Goal: Task Accomplishment & Management: Complete application form

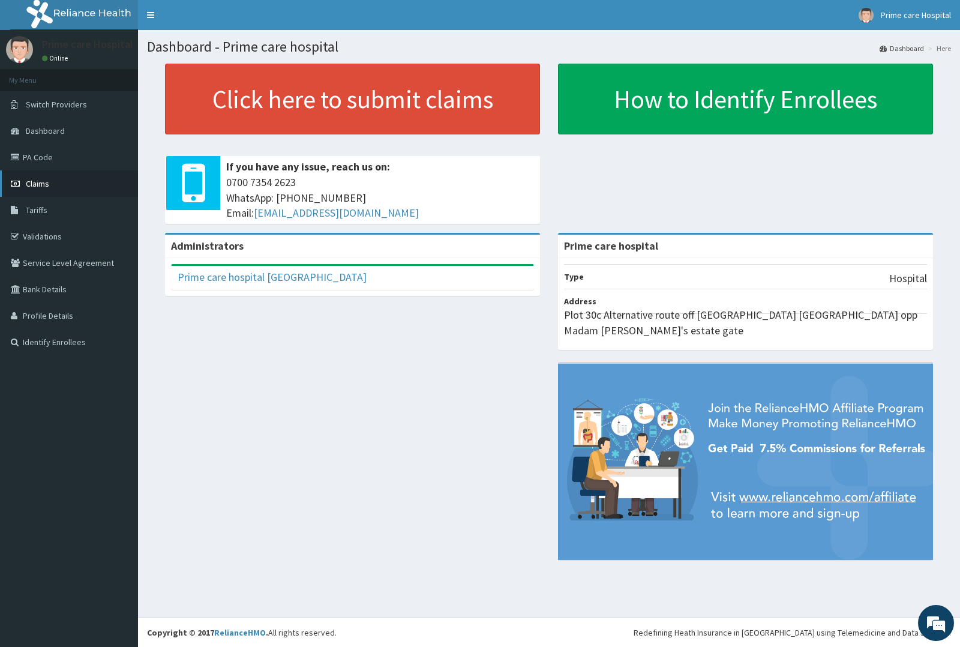
click at [36, 183] on span "Claims" at bounding box center [37, 183] width 23 height 11
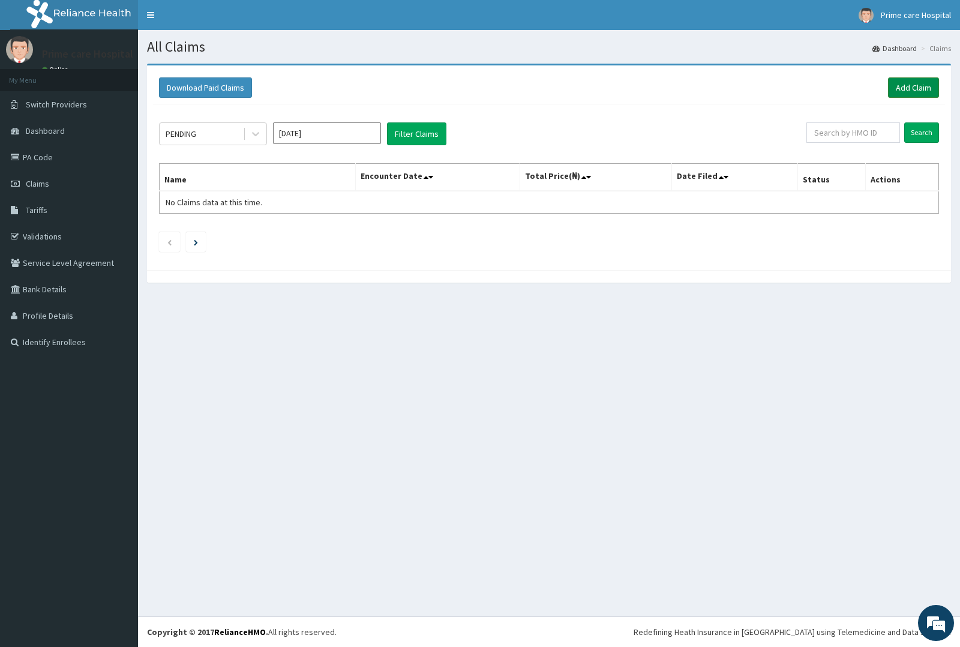
click at [910, 82] on link "Add Claim" at bounding box center [913, 87] width 51 height 20
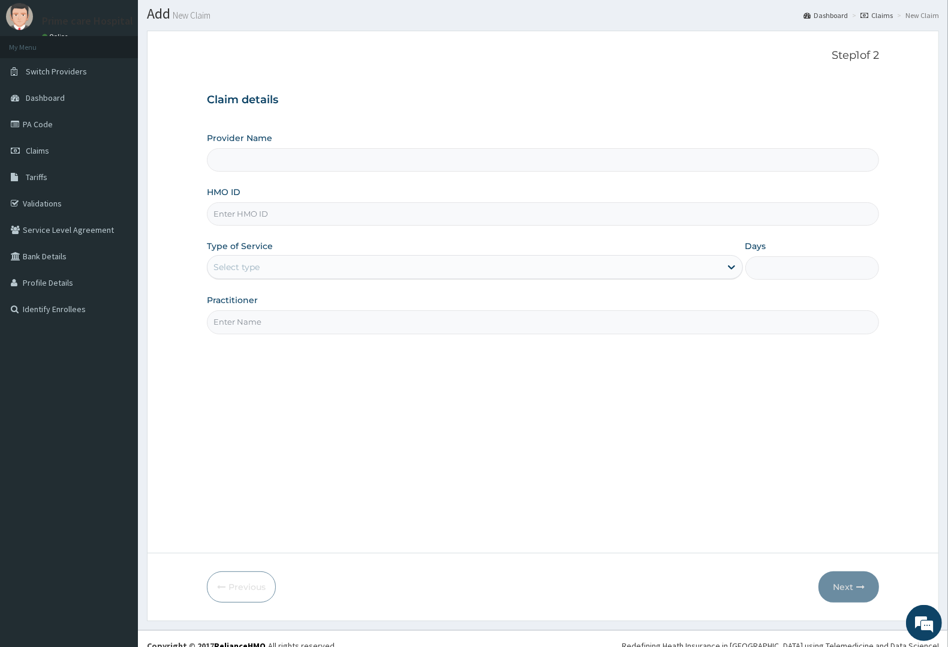
scroll to position [47, 0]
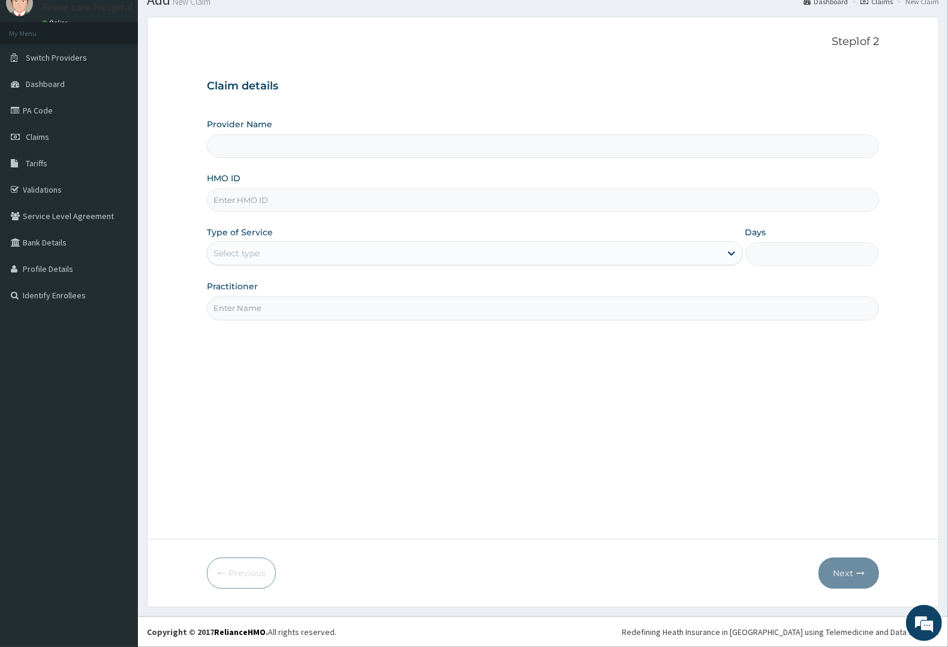
type input "Prime care hospital"
click at [274, 196] on input "HMO ID" at bounding box center [543, 199] width 672 height 23
type input "k"
type input "KCI/10039/A"
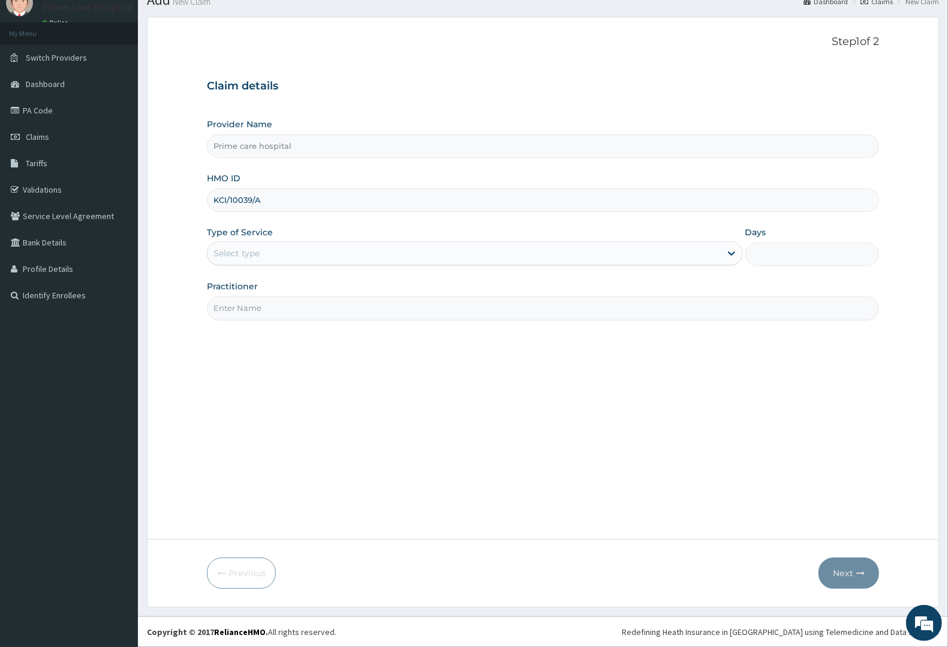
click at [276, 252] on div "Select type" at bounding box center [465, 253] width 514 height 19
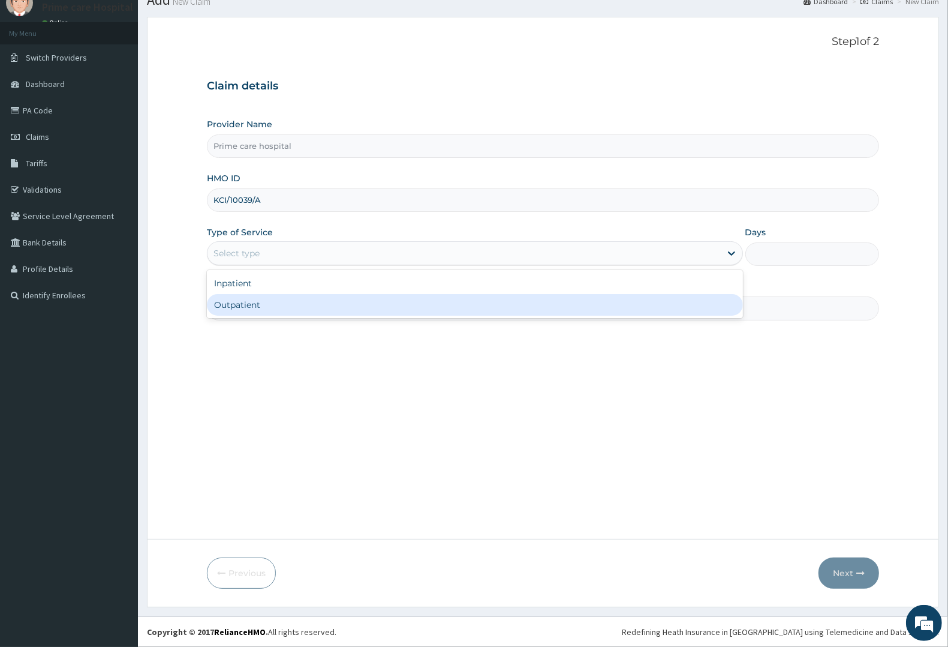
click at [271, 310] on div "Outpatient" at bounding box center [475, 305] width 536 height 22
type input "1"
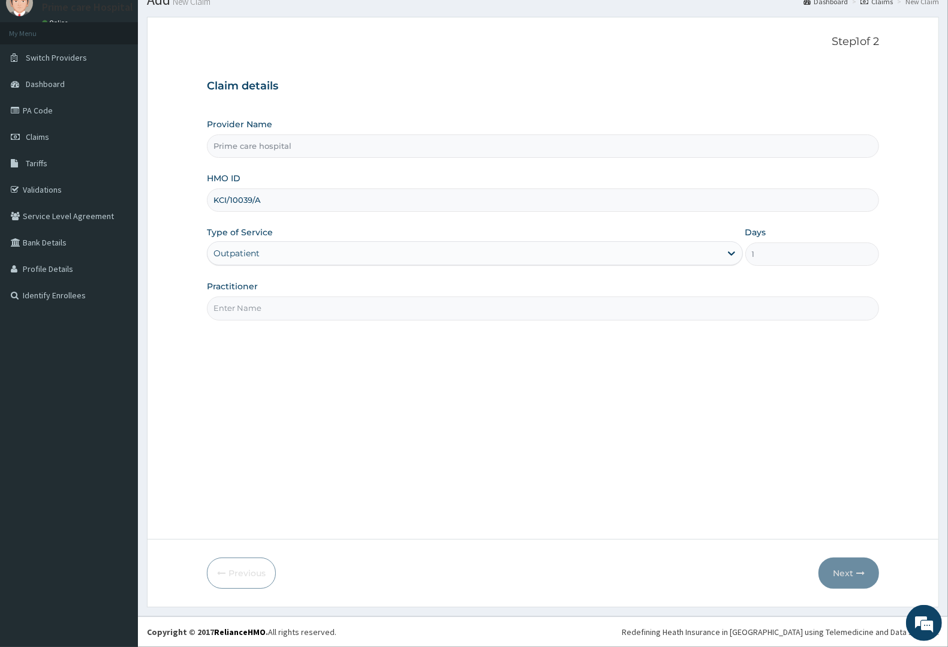
click at [271, 310] on input "Practitioner" at bounding box center [543, 307] width 672 height 23
type input "[PERSON_NAME]"
click at [862, 570] on icon "button" at bounding box center [861, 573] width 8 height 8
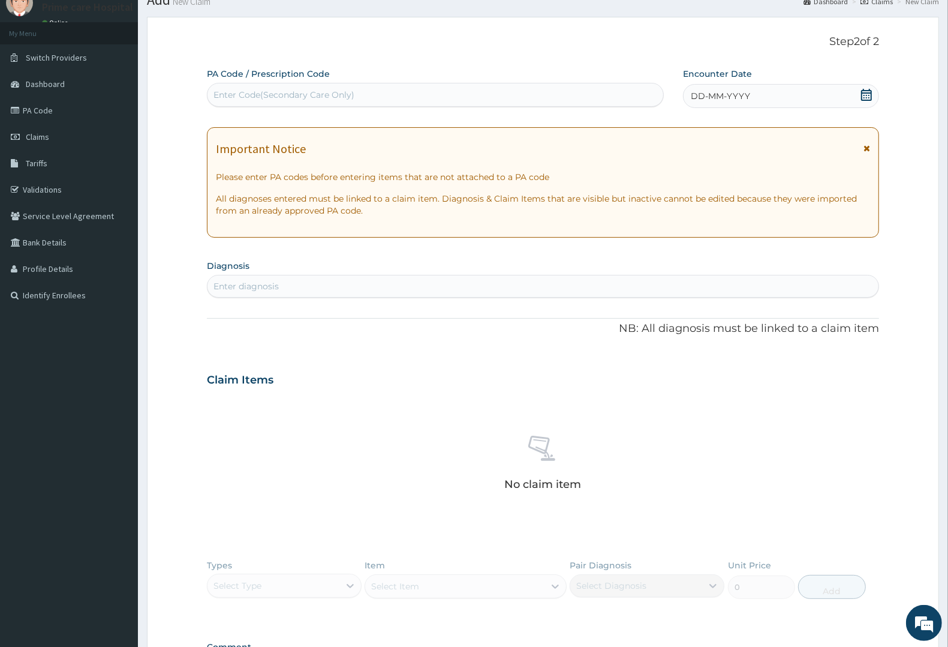
click at [409, 88] on div "Enter Code(Secondary Care Only)" at bounding box center [436, 94] width 456 height 19
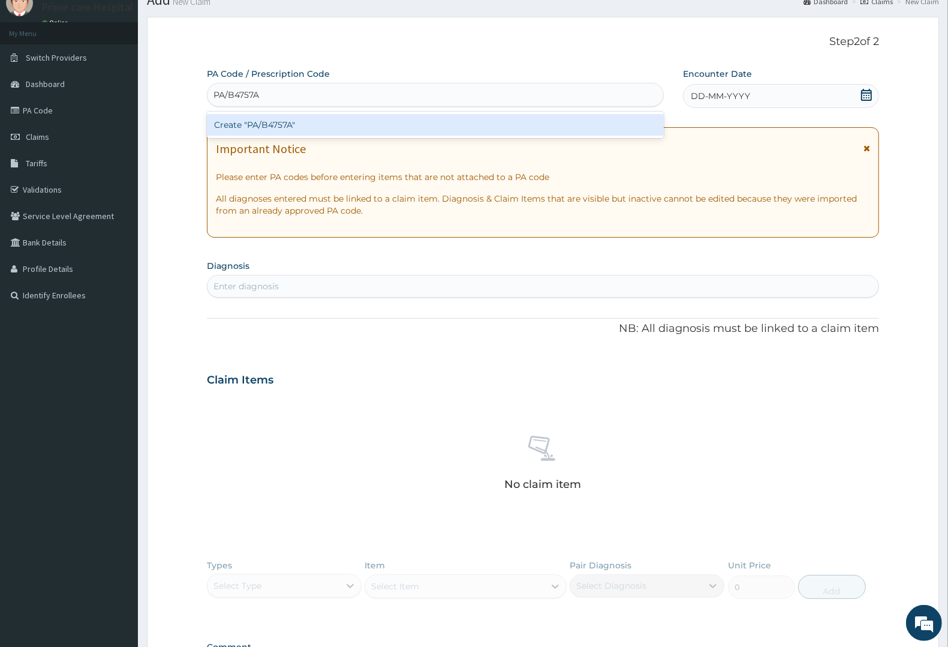
type input "PA/B4757A"
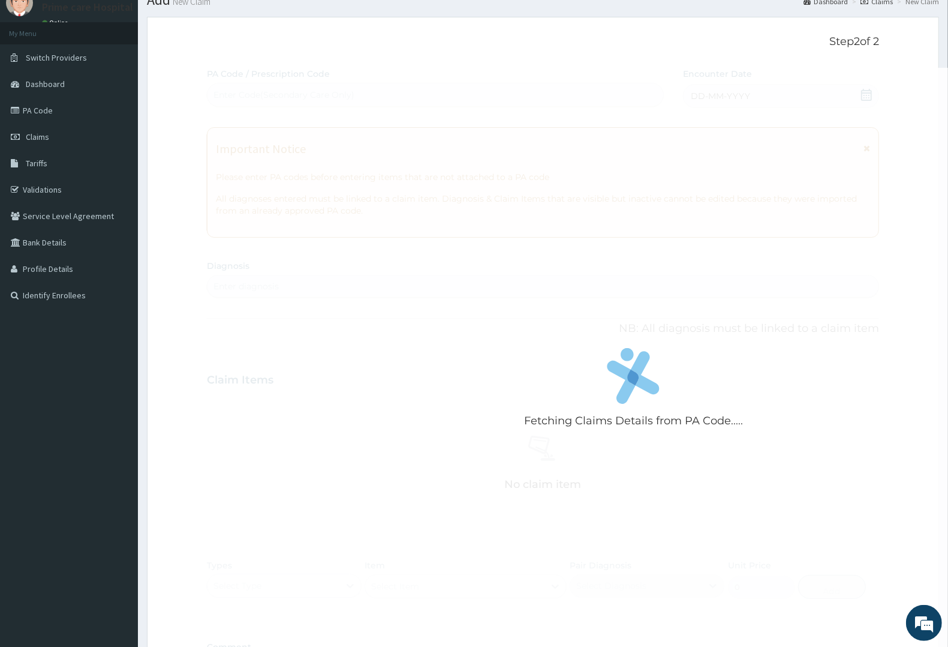
click at [737, 99] on div "Fetching Claims Details from PA Code..... PA Code / Prescription Code Enter Cod…" at bounding box center [543, 378] width 672 height 621
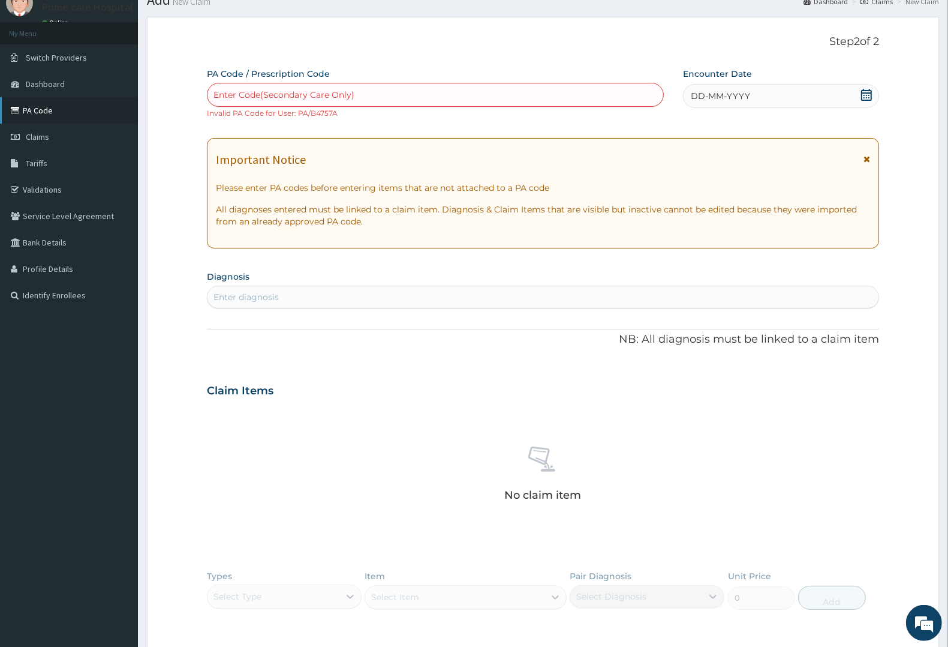
click at [50, 111] on link "PA Code" at bounding box center [69, 110] width 138 height 26
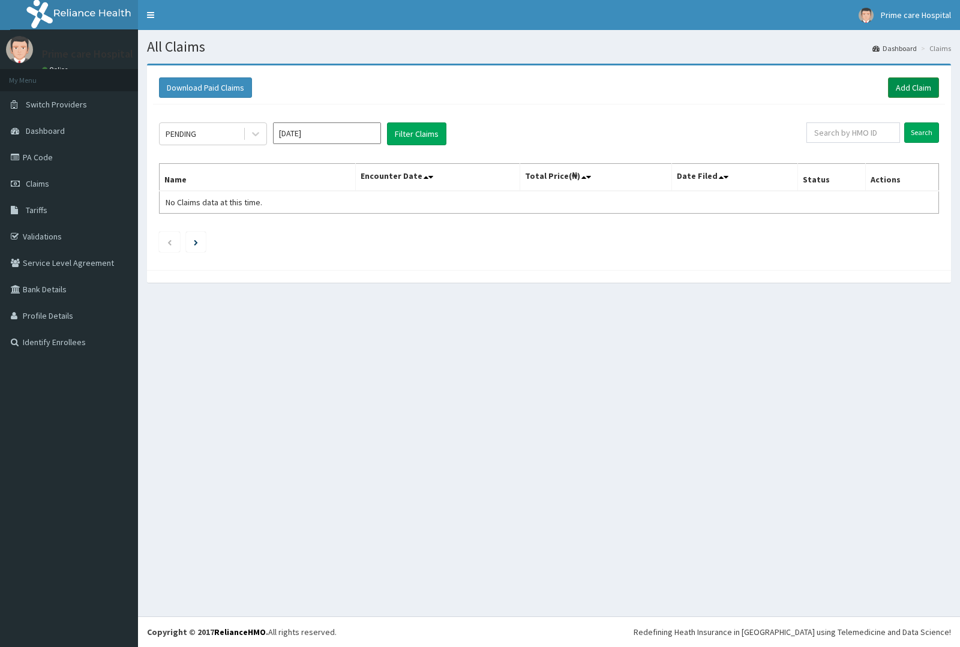
click at [903, 84] on link "Add Claim" at bounding box center [913, 87] width 51 height 20
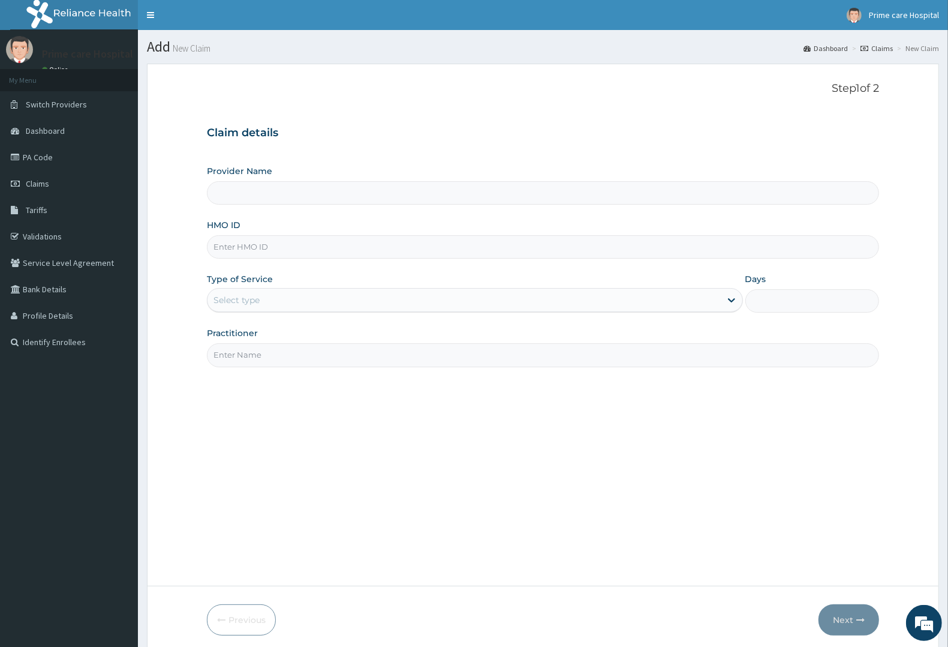
scroll to position [47, 0]
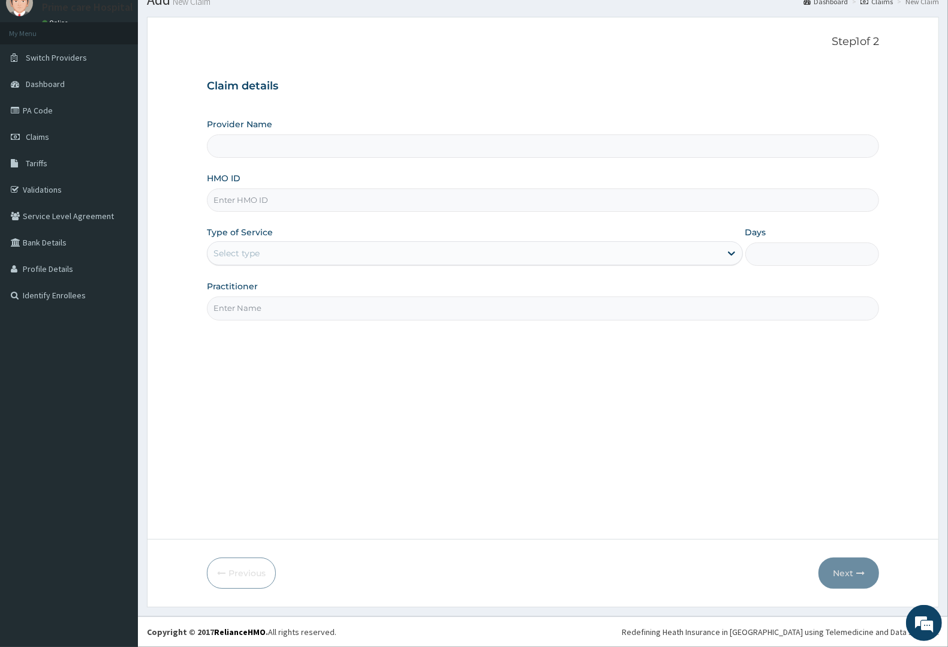
click at [290, 194] on input "HMO ID" at bounding box center [543, 199] width 672 height 23
type input "Prime care hospital"
type input "KCI/10034/A"
click at [302, 254] on div "Select type" at bounding box center [465, 253] width 514 height 19
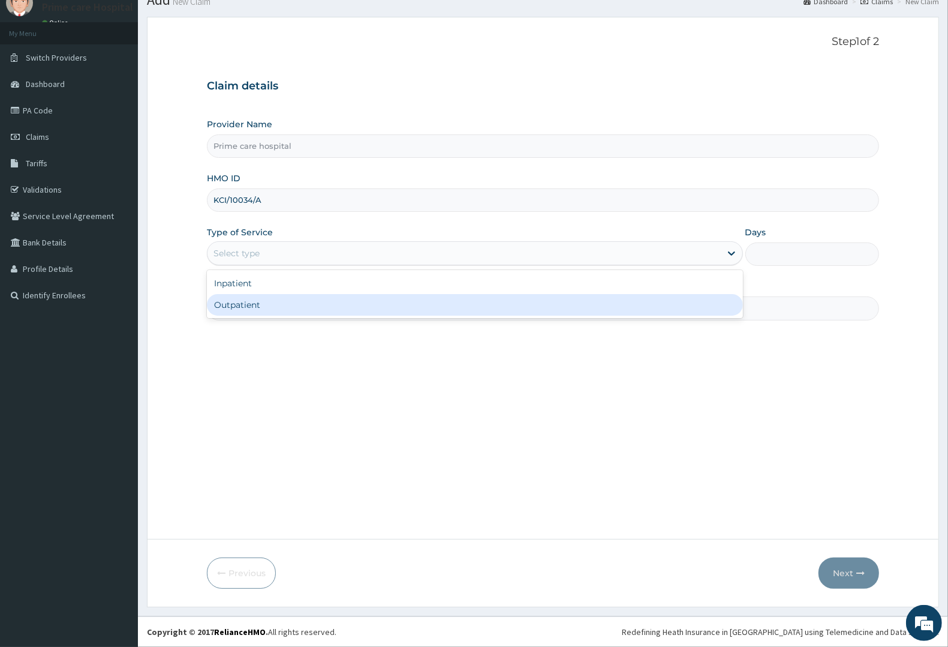
click at [280, 304] on div "Outpatient" at bounding box center [475, 305] width 536 height 22
type input "1"
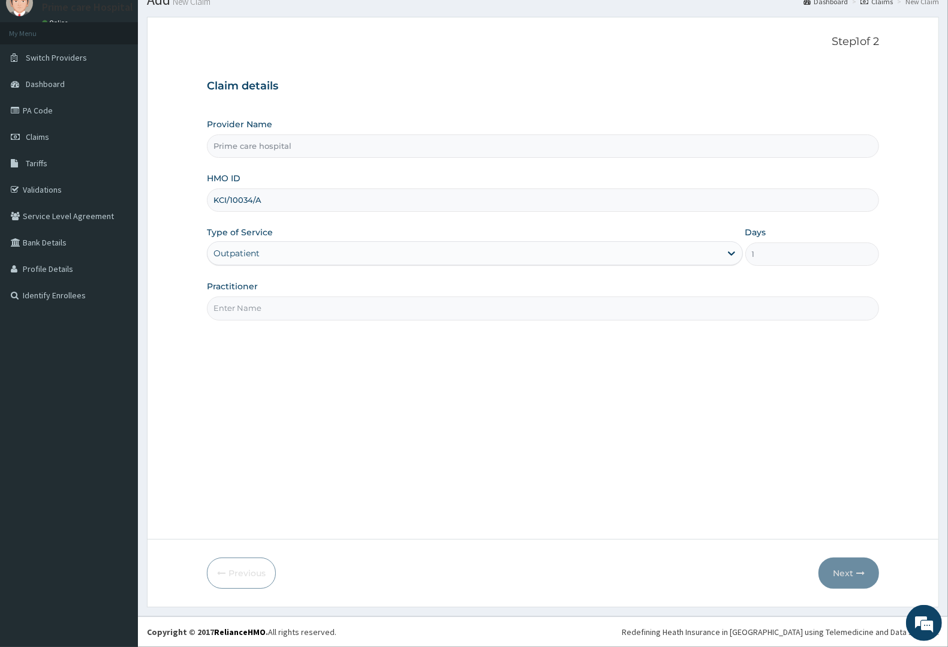
click at [280, 304] on input "Practitioner" at bounding box center [543, 307] width 672 height 23
type input "DR MICHEAL"
click at [837, 571] on button "Next" at bounding box center [849, 572] width 61 height 31
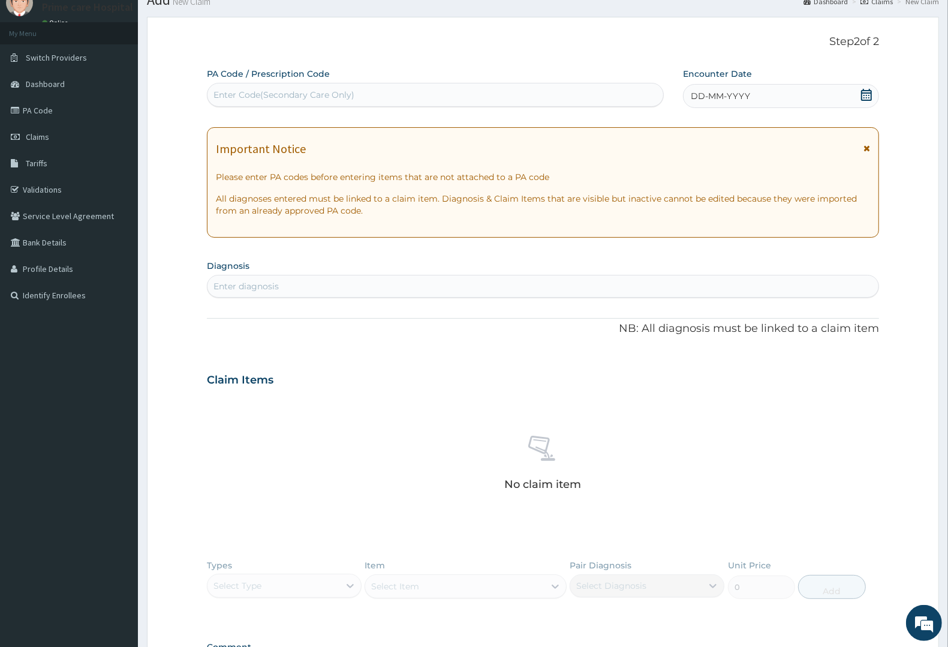
click at [382, 93] on div "Enter Code(Secondary Care Only)" at bounding box center [436, 94] width 456 height 19
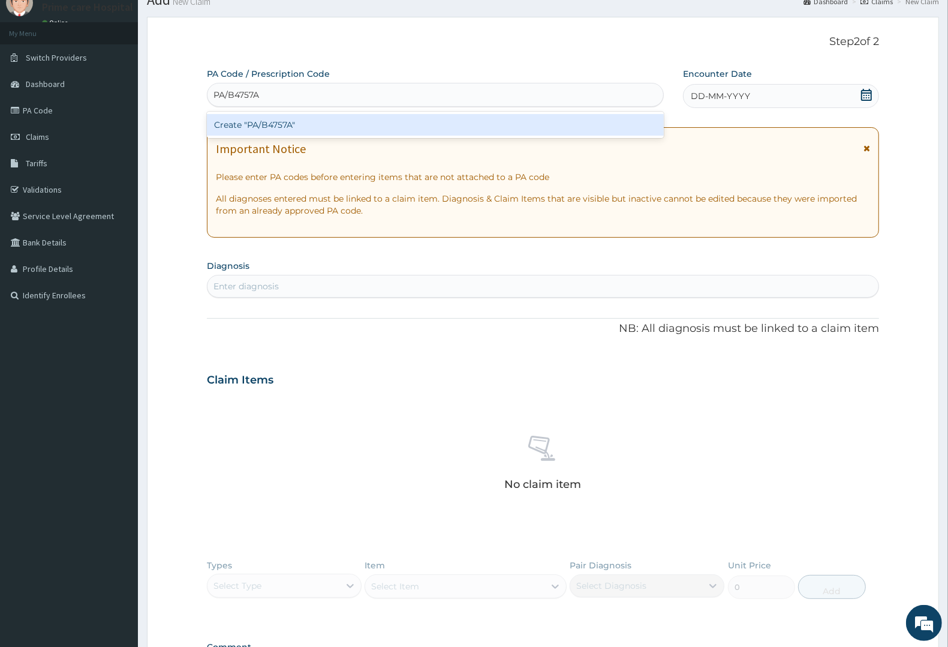
type input "PA/B4757A"
click at [702, 92] on div "PA Code / Prescription Code option Create "PA/B4757A" focused, 1 of 1. 1 result…" at bounding box center [543, 378] width 672 height 621
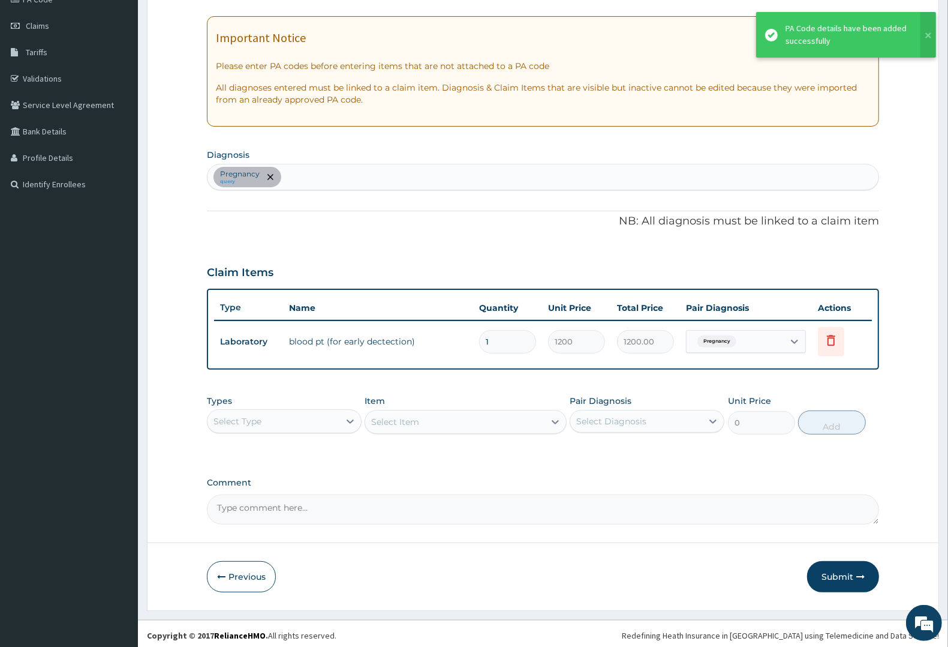
scroll to position [160, 0]
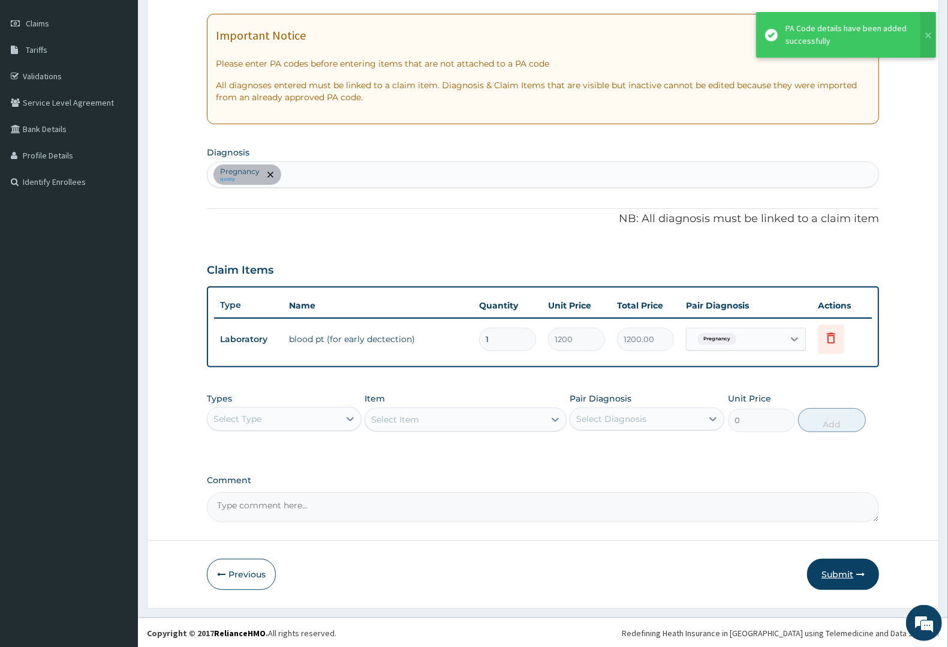
click at [834, 571] on button "Submit" at bounding box center [843, 574] width 72 height 31
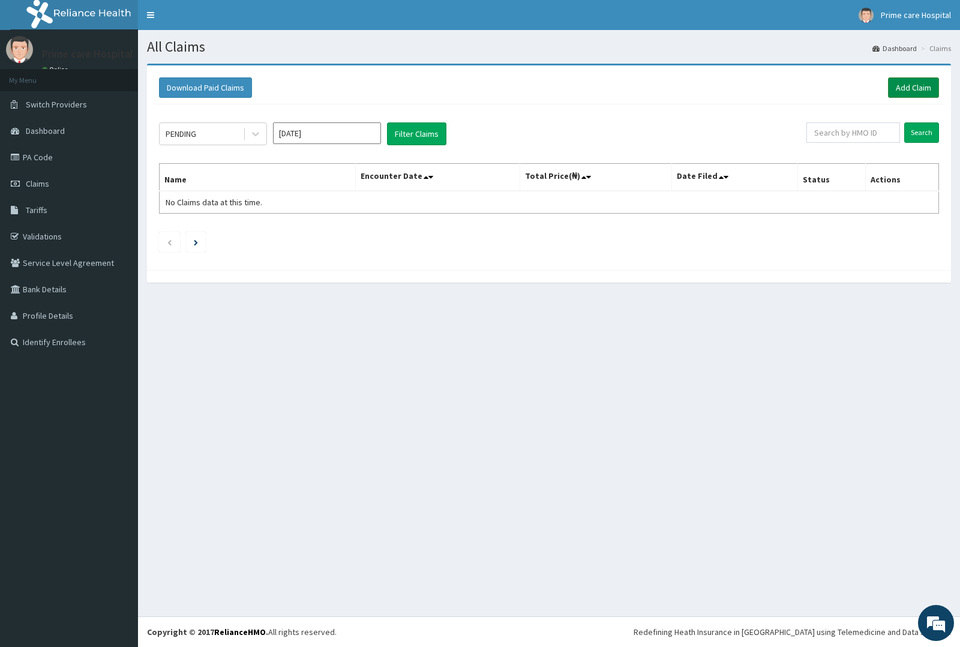
click at [912, 88] on link "Add Claim" at bounding box center [913, 87] width 51 height 20
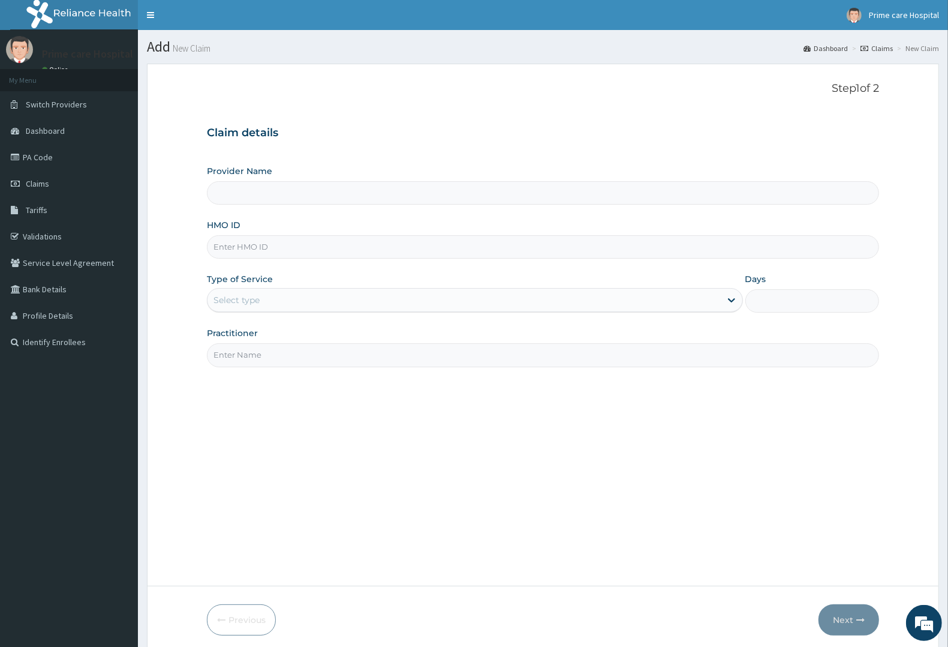
type input "Prime care hospital"
click at [261, 245] on input "HMO ID" at bounding box center [543, 246] width 672 height 23
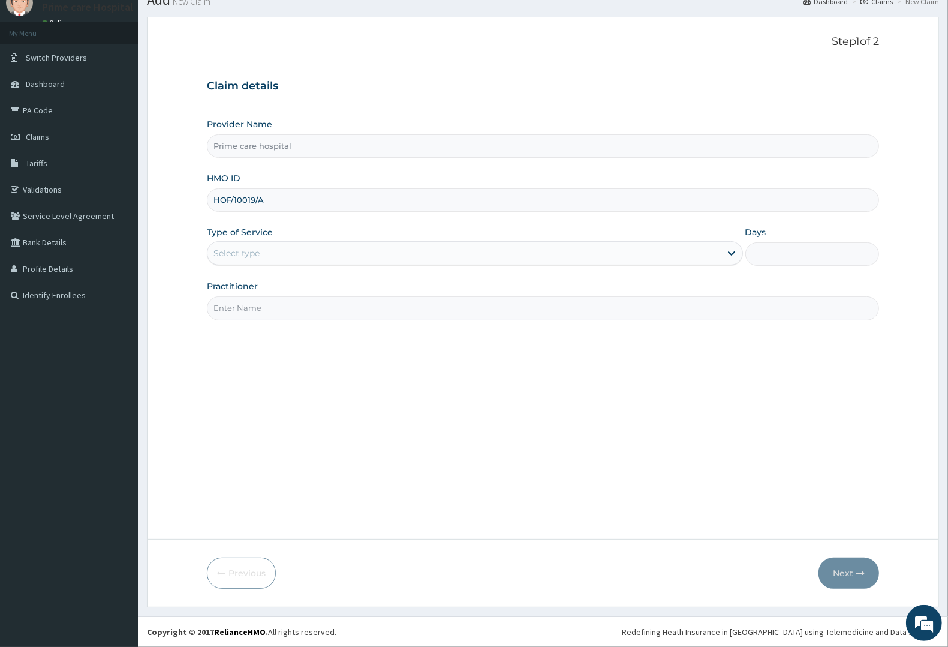
type input "HOF/10019/A"
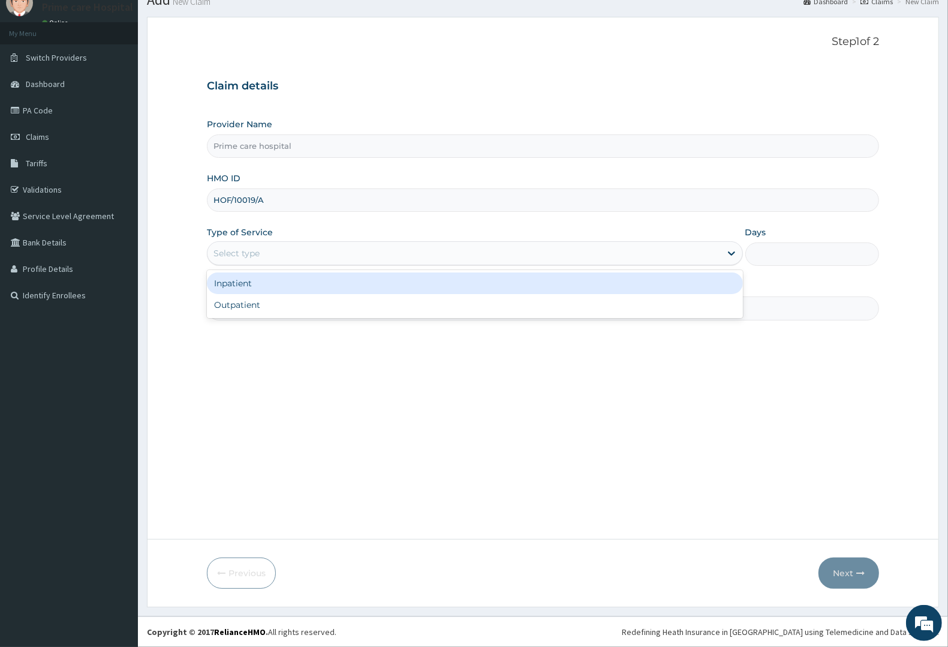
click at [283, 253] on div "Select type" at bounding box center [465, 253] width 514 height 19
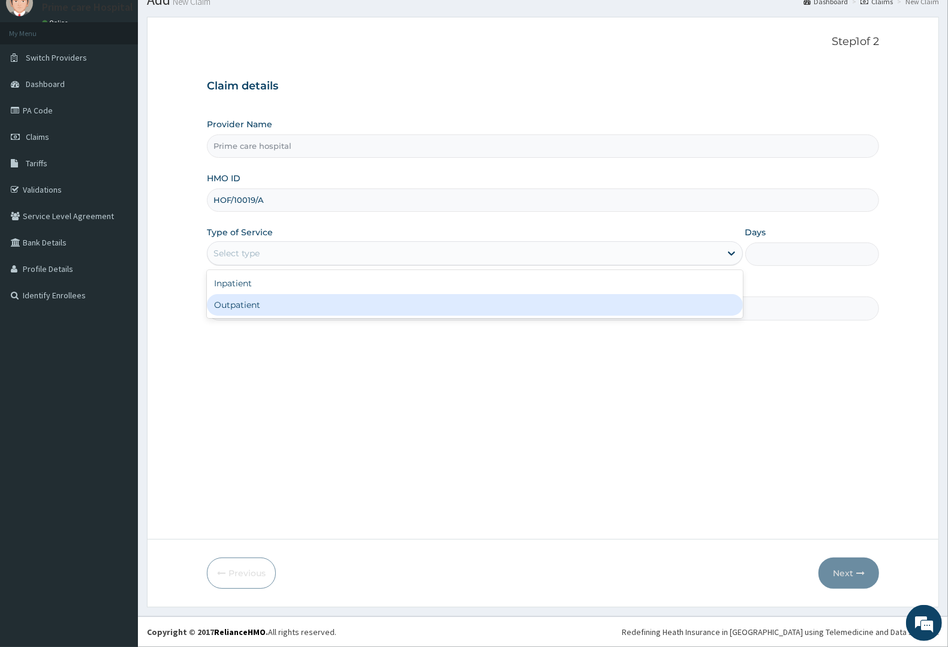
click at [290, 307] on div "Outpatient" at bounding box center [475, 305] width 536 height 22
type input "1"
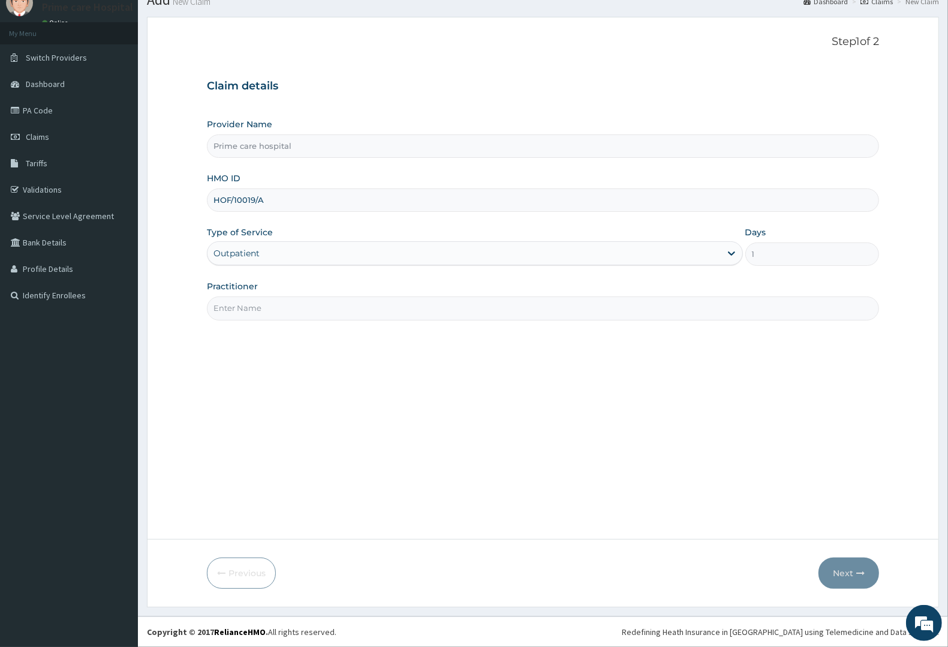
click at [290, 311] on input "Practitioner" at bounding box center [543, 307] width 672 height 23
type input "DR MIKE"
click at [854, 574] on button "Next" at bounding box center [849, 572] width 61 height 31
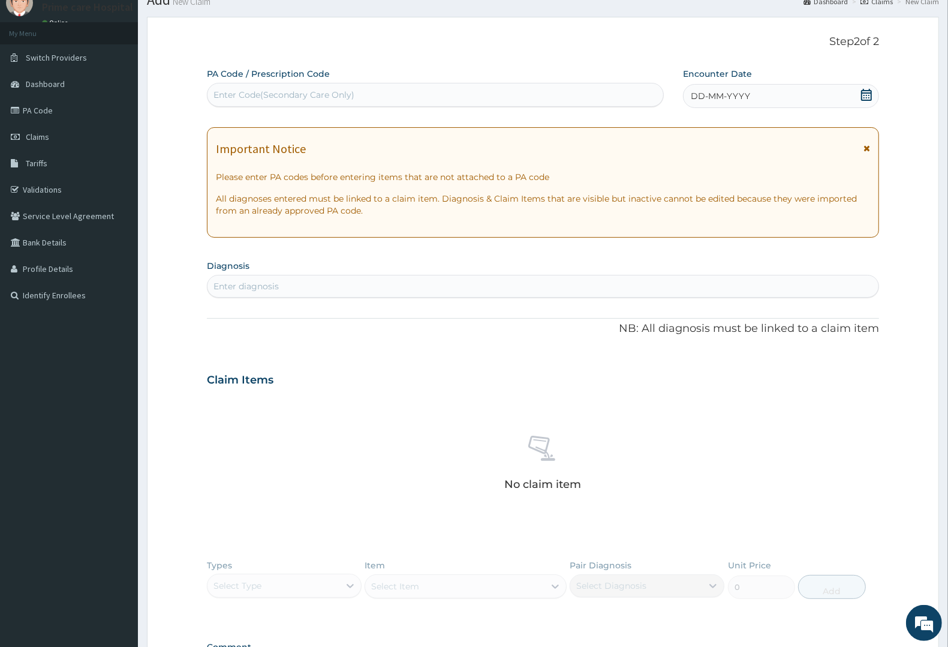
click at [355, 88] on div "Enter Code(Secondary Care Only)" at bounding box center [436, 94] width 456 height 19
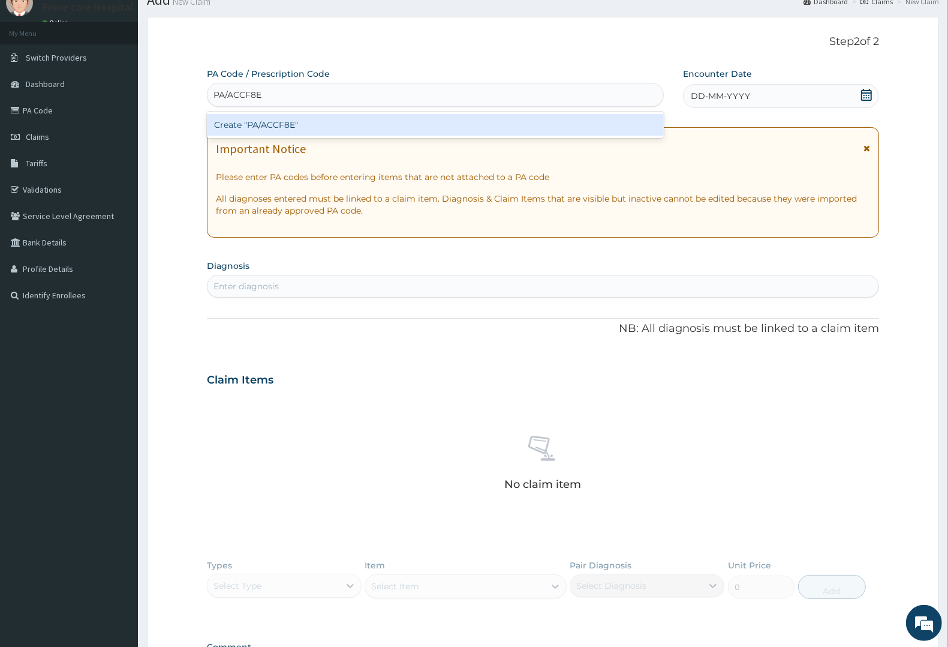
type input "PA/ACCF8E"
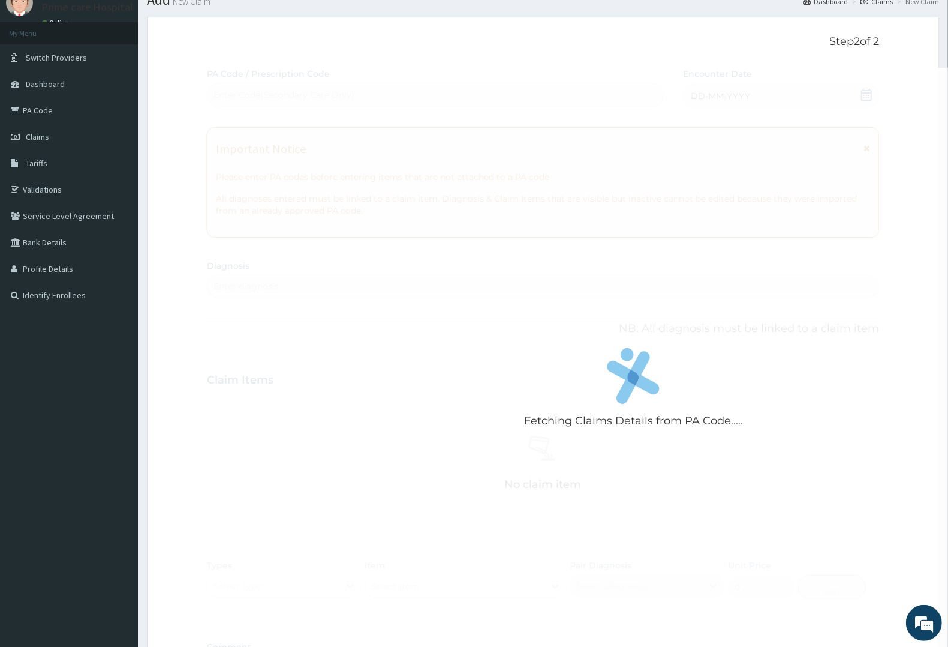
click at [795, 94] on div "Fetching Claims Details from PA Code..... PA Code / Prescription Code Enter Cod…" at bounding box center [543, 378] width 672 height 621
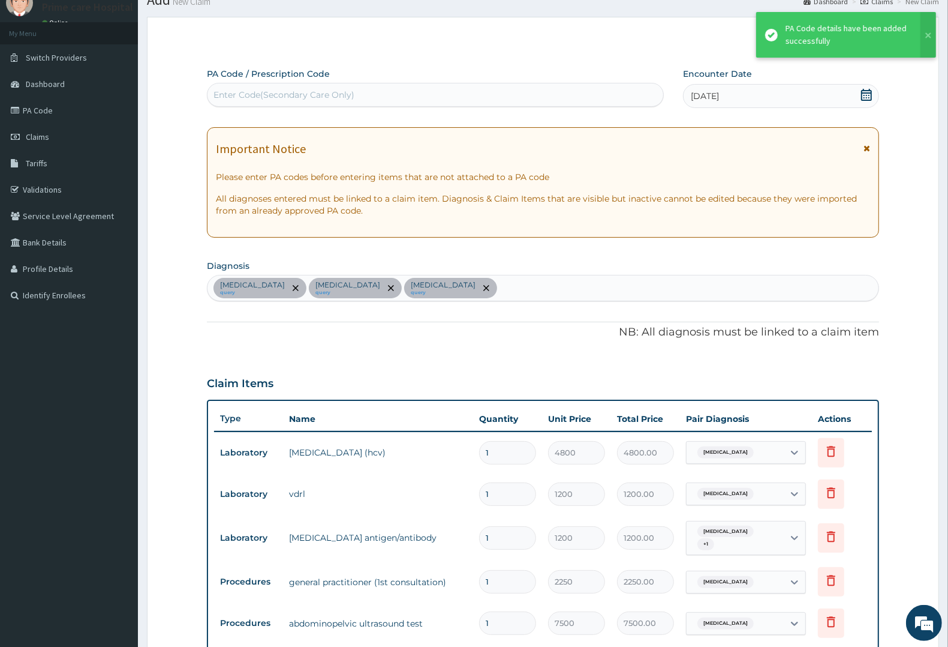
scroll to position [591, 0]
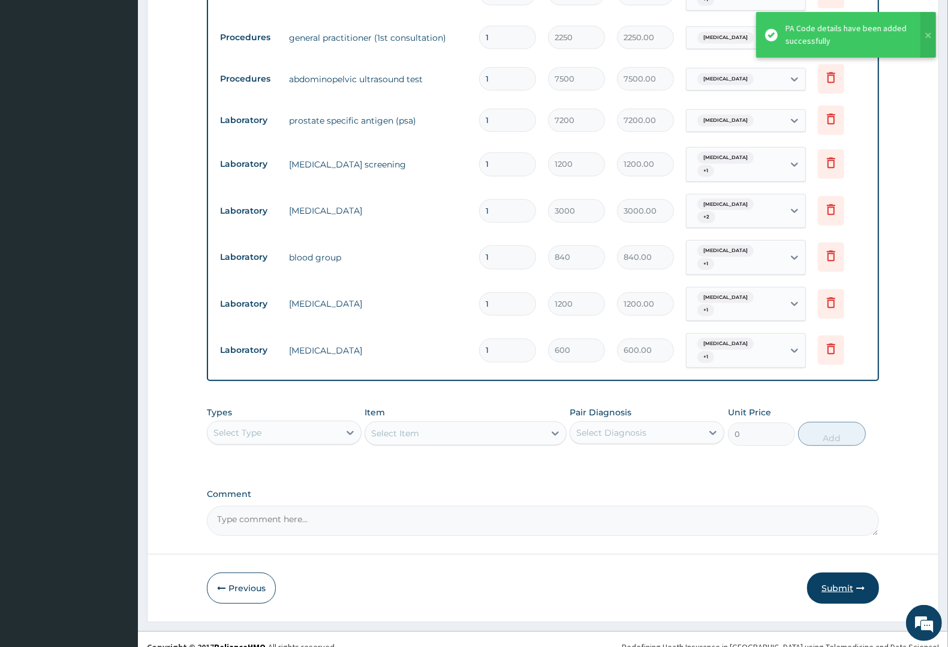
click at [841, 574] on button "Submit" at bounding box center [843, 587] width 72 height 31
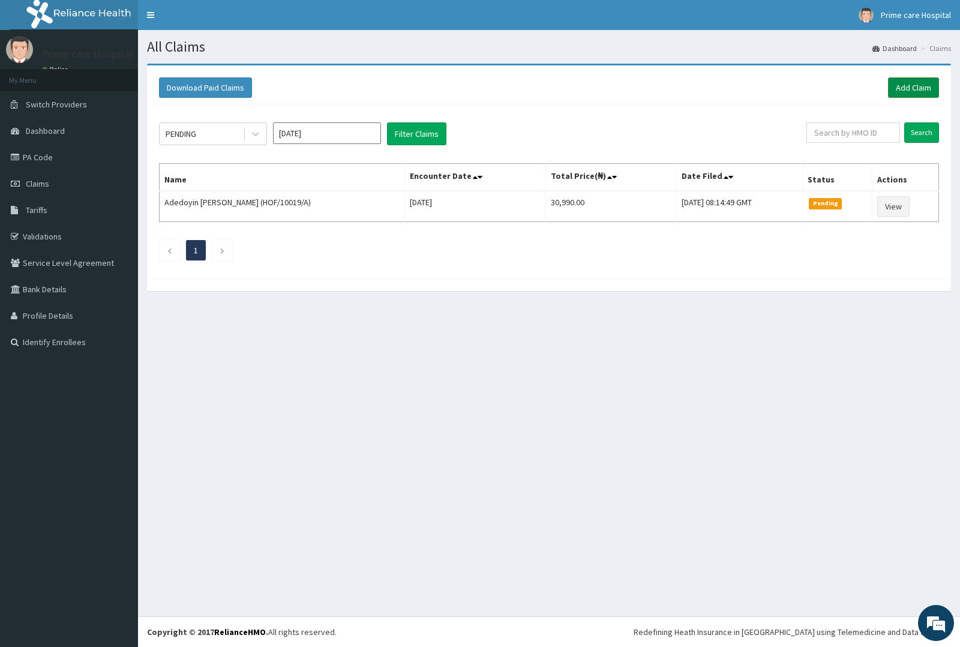
click at [912, 85] on link "Add Claim" at bounding box center [913, 87] width 51 height 20
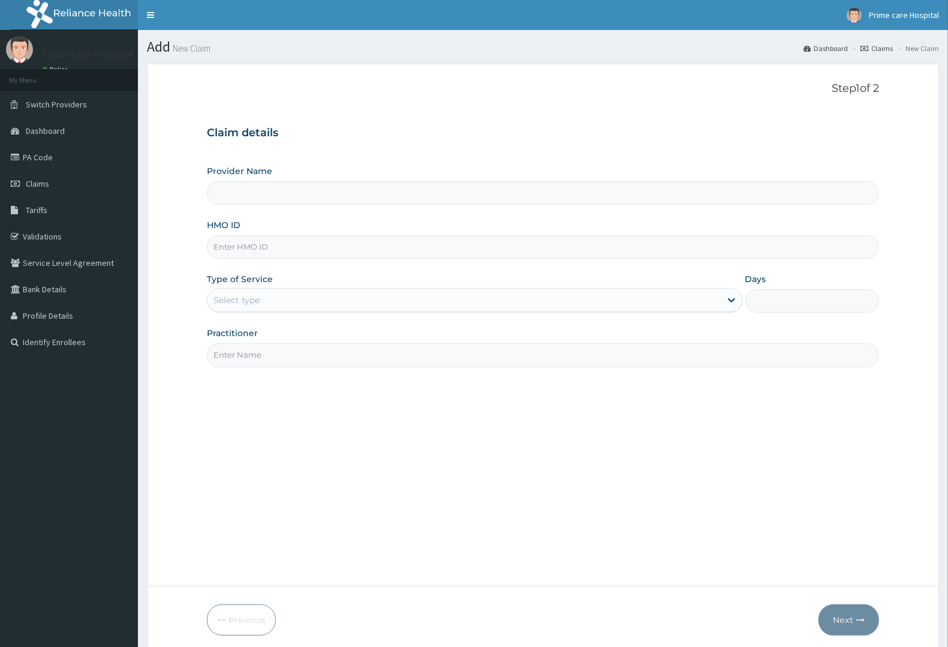
click at [285, 249] on input "HMO ID" at bounding box center [543, 246] width 672 height 23
type input "L"
type input "Prime care hospital"
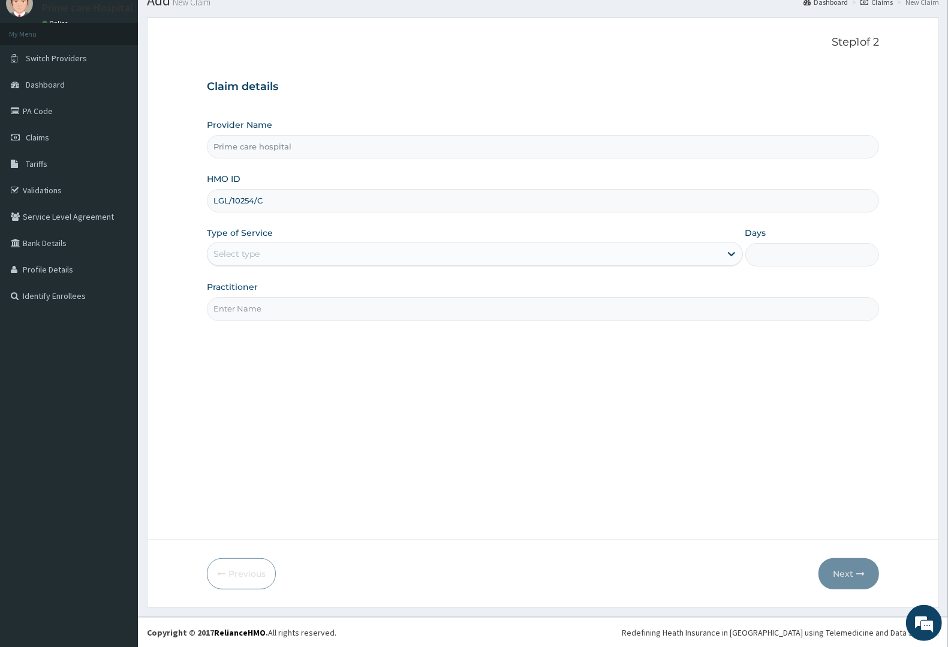
scroll to position [47, 0]
type input "LGL/10254/C"
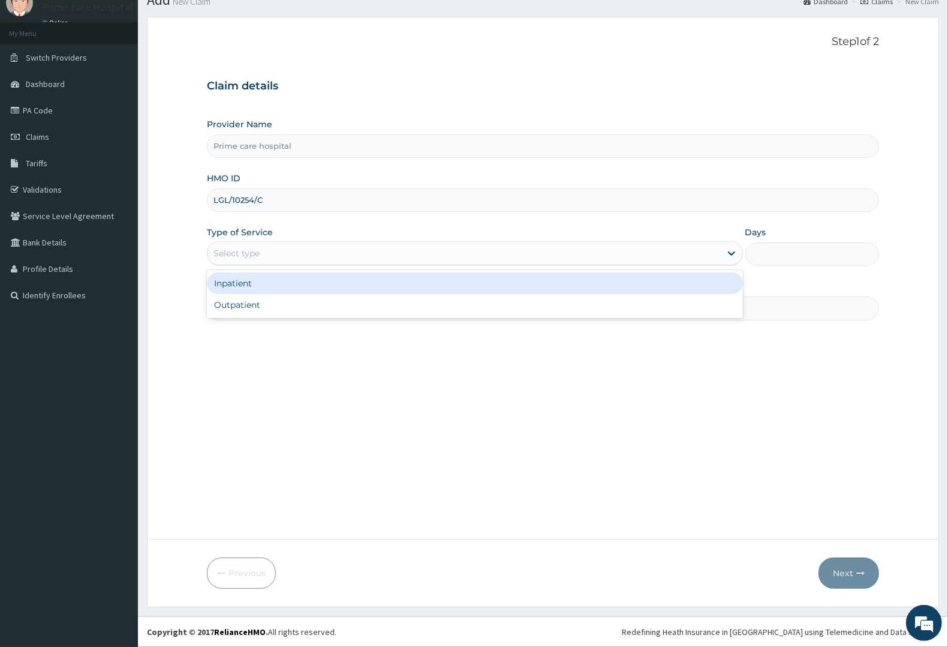
click at [283, 256] on div "Select type" at bounding box center [465, 253] width 514 height 19
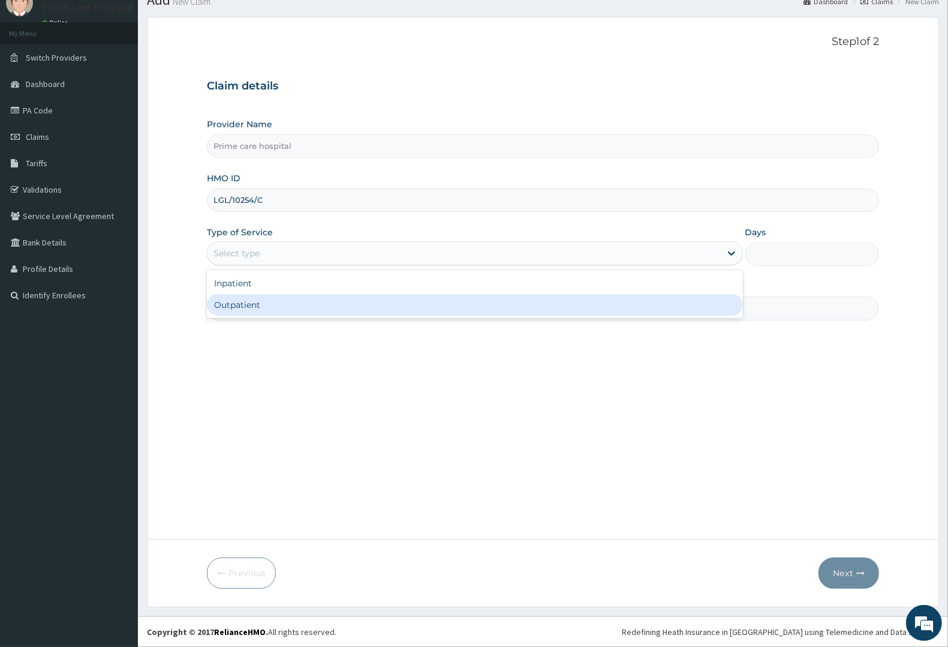
click at [297, 300] on div "Outpatient" at bounding box center [475, 305] width 536 height 22
type input "1"
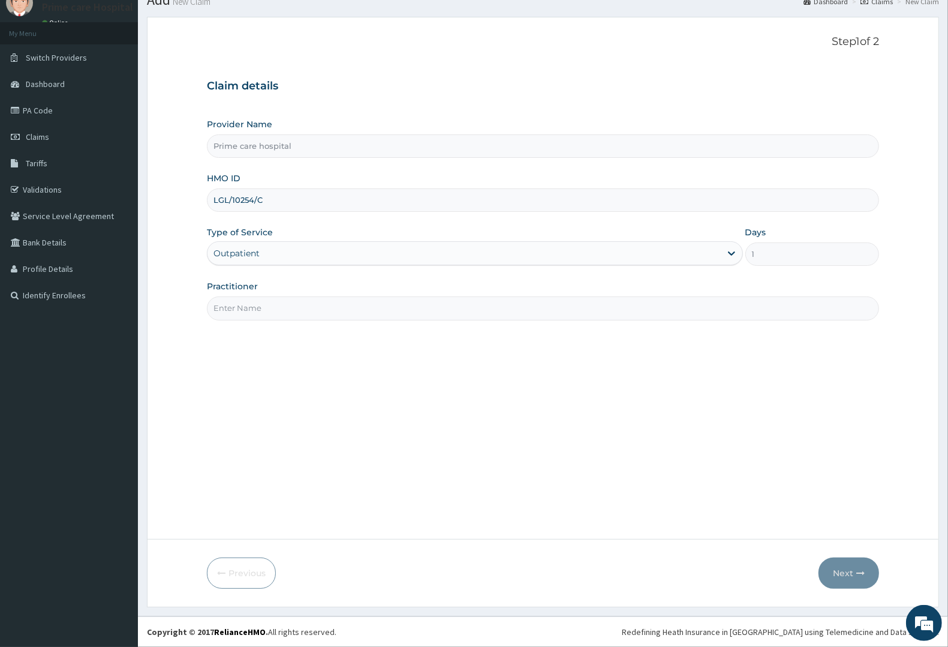
click at [298, 303] on input "Practitioner" at bounding box center [543, 307] width 672 height 23
type input "DR SOLOMON"
